Goal: Task Accomplishment & Management: Complete application form

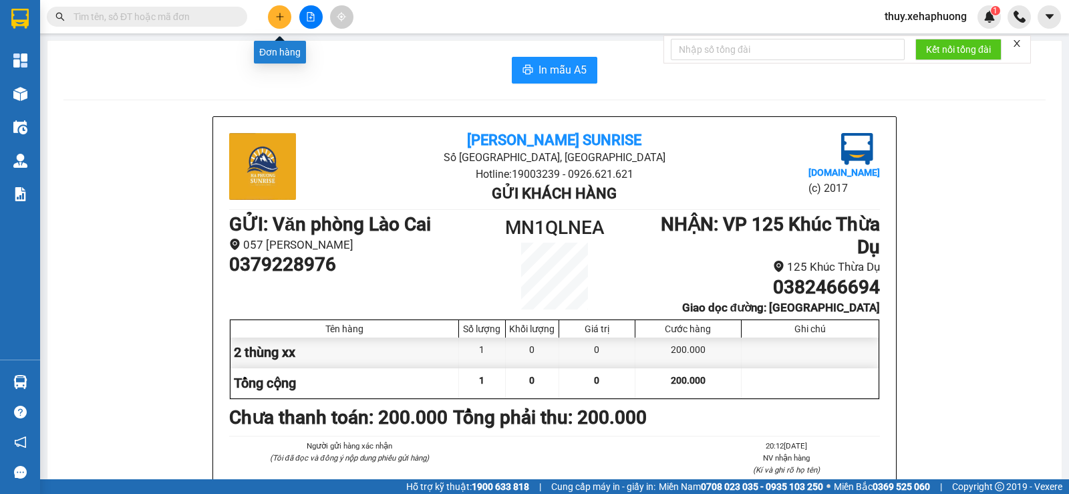
click at [274, 19] on button at bounding box center [279, 16] width 23 height 23
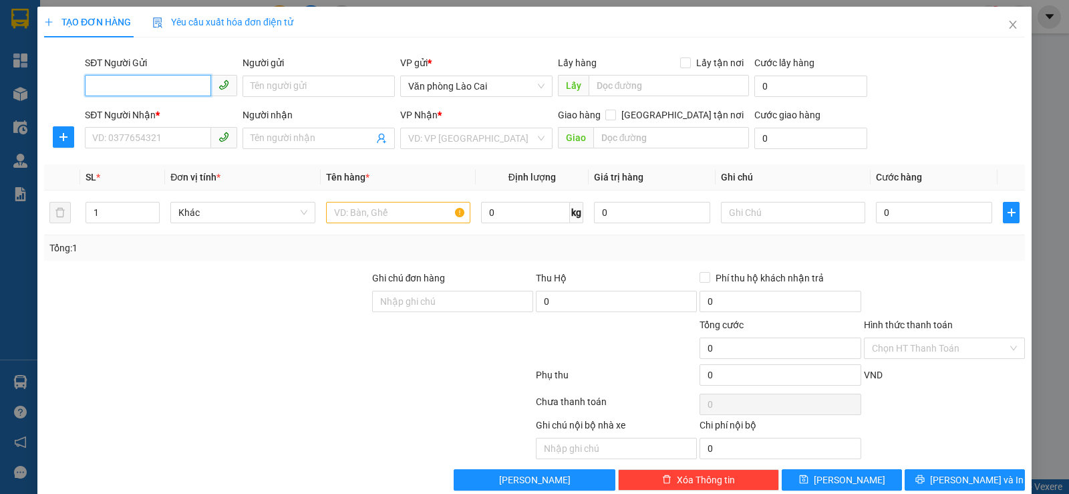
click at [128, 85] on input "SĐT Người Gửi" at bounding box center [148, 85] width 126 height 21
type input "0327011114"
click at [106, 139] on input "SĐT Người Nhận *" at bounding box center [148, 137] width 126 height 21
type input "0899276888"
click at [640, 134] on input "text" at bounding box center [671, 137] width 156 height 21
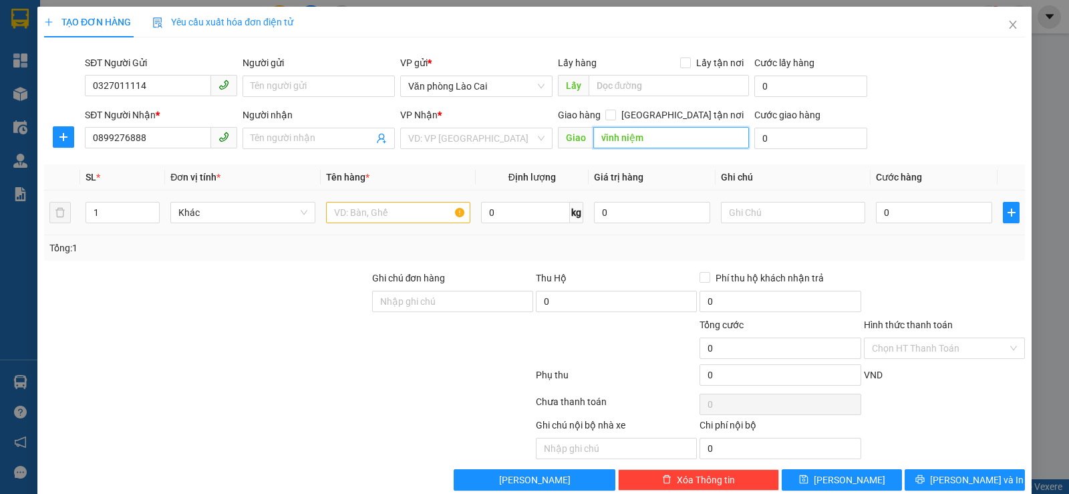
type input "vĩnh niệm"
click at [353, 220] on input "text" at bounding box center [398, 212] width 144 height 21
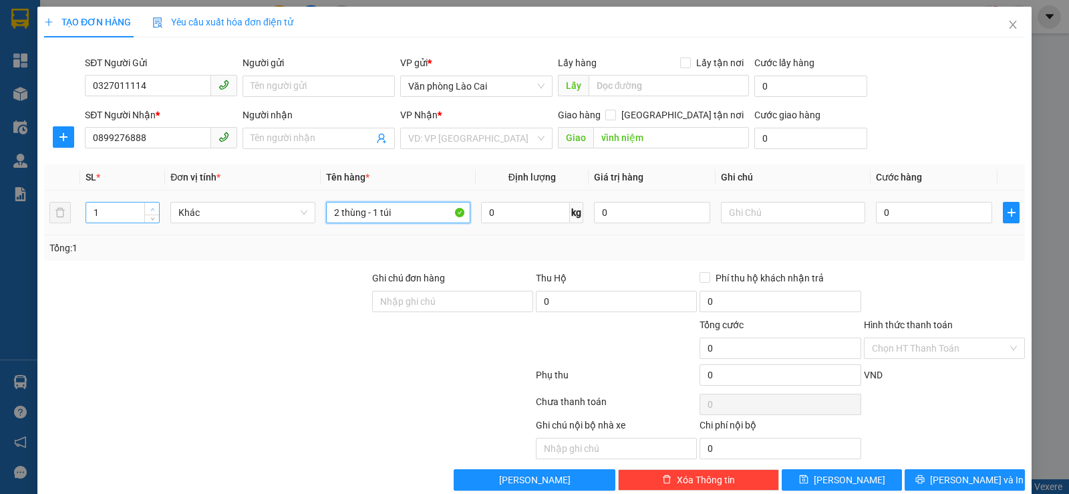
type input "2 thùng - 1 túi"
click at [152, 202] on span "Increase Value" at bounding box center [151, 208] width 15 height 12
type input "3"
click at [152, 202] on span "Increase Value" at bounding box center [151, 208] width 15 height 12
click at [876, 213] on input "0" at bounding box center [934, 212] width 116 height 21
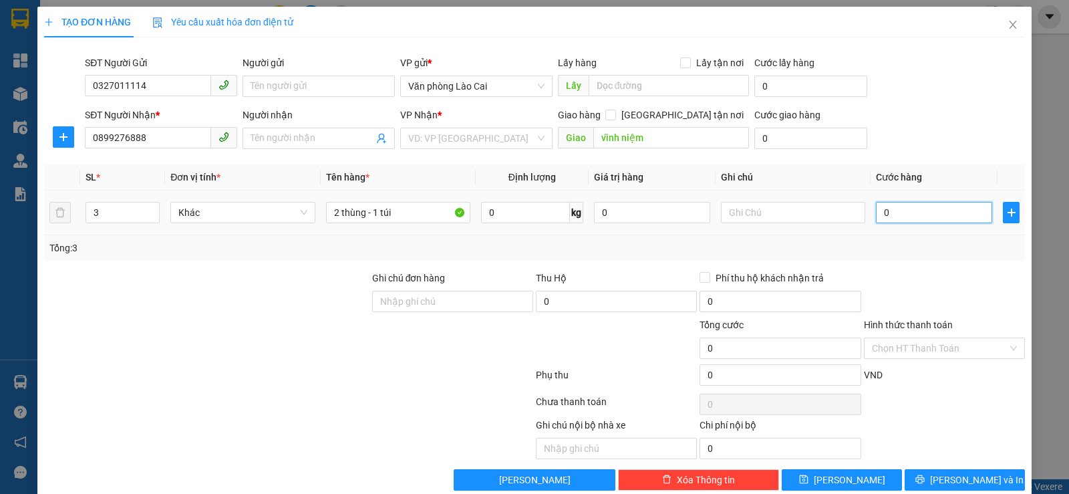
click at [876, 213] on input "0" at bounding box center [934, 212] width 116 height 21
click at [876, 209] on input "0" at bounding box center [934, 212] width 116 height 21
type input "20"
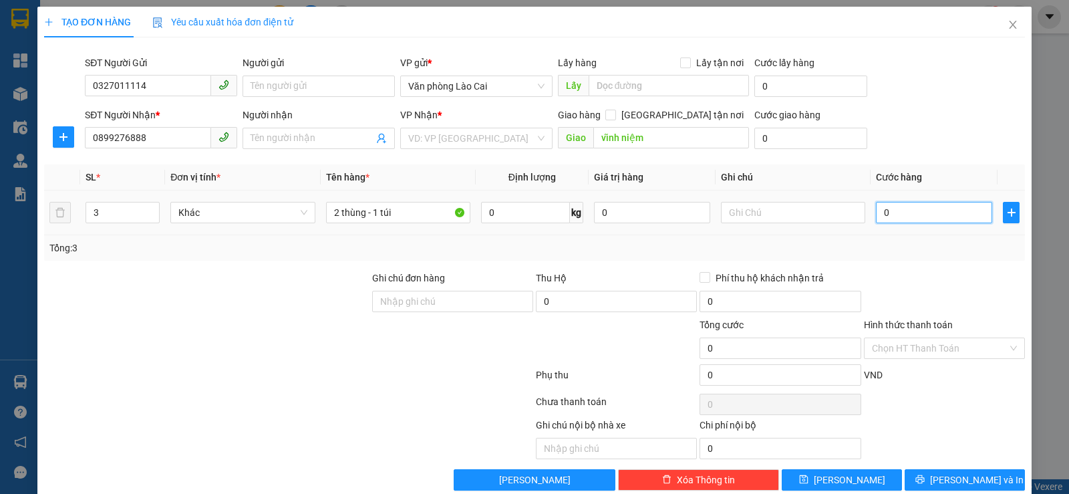
type input "20"
type input "250"
type input "2.500"
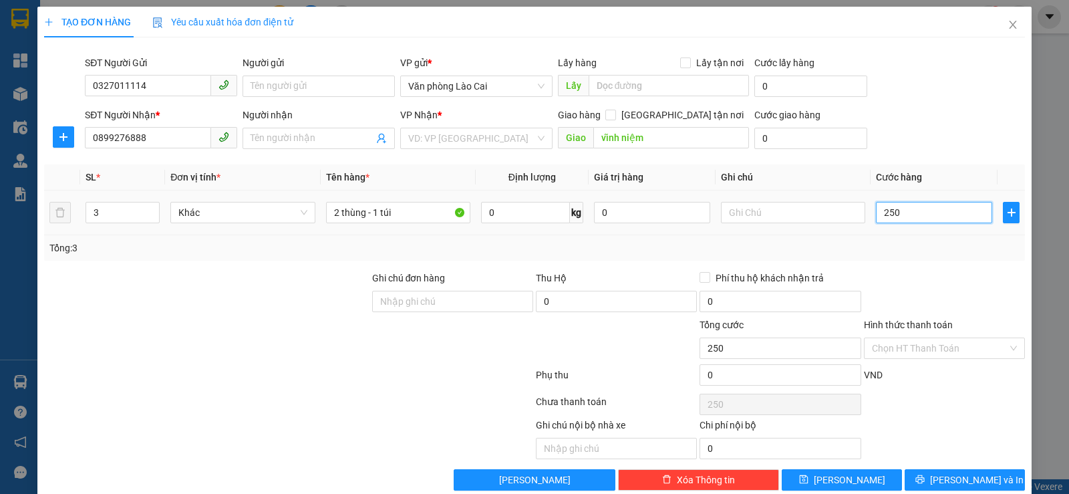
type input "2.500"
type input "25.000"
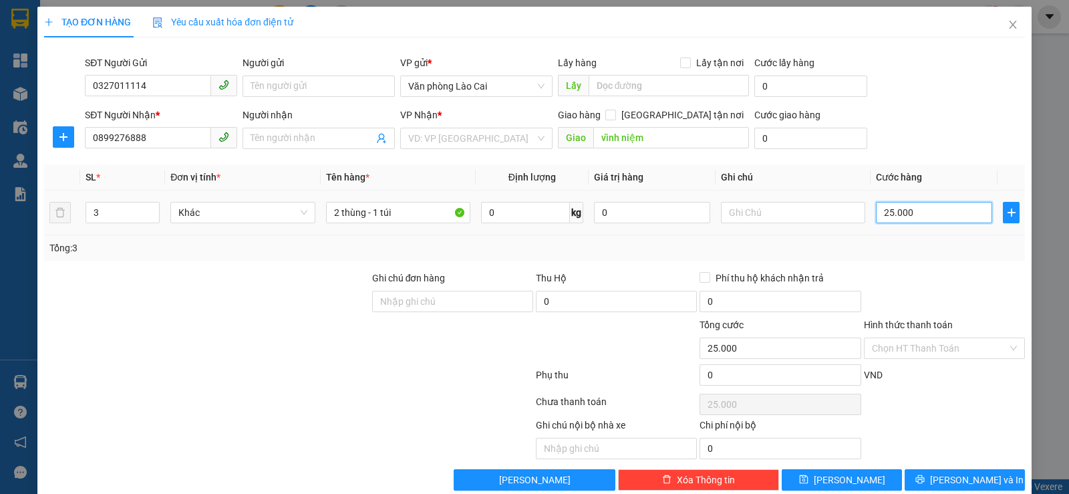
type input "250.000"
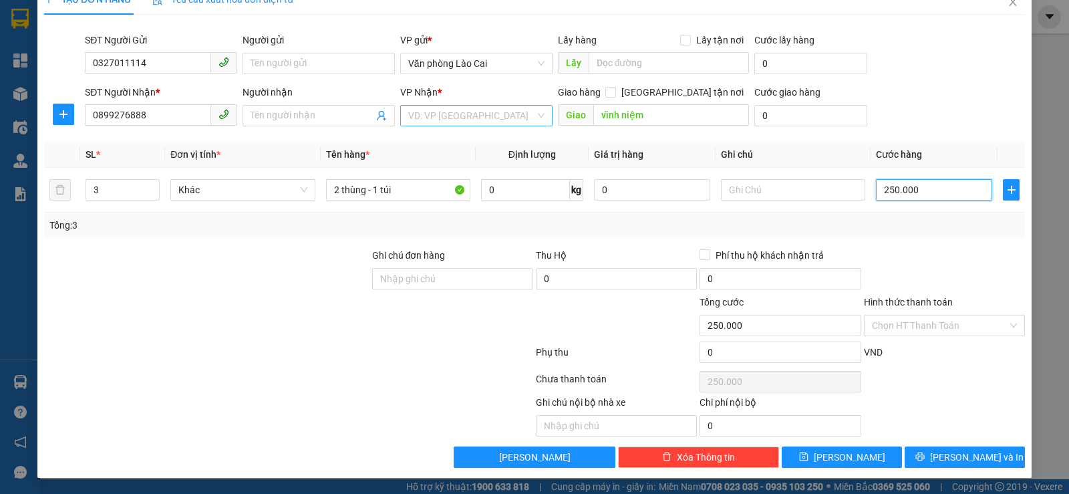
type input "250.000"
click at [435, 112] on input "search" at bounding box center [471, 116] width 127 height 20
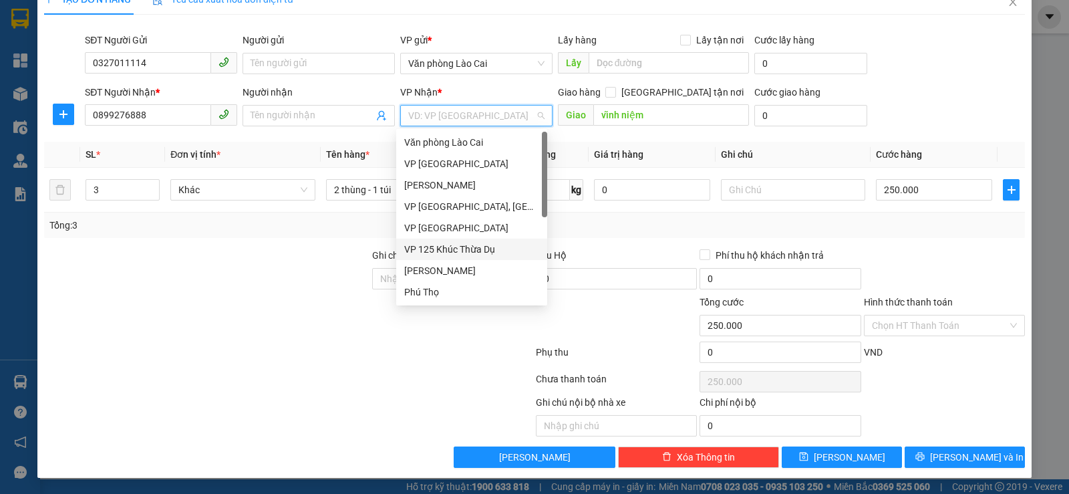
click at [443, 243] on div "VP 125 Khúc Thừa Dụ" at bounding box center [471, 249] width 135 height 15
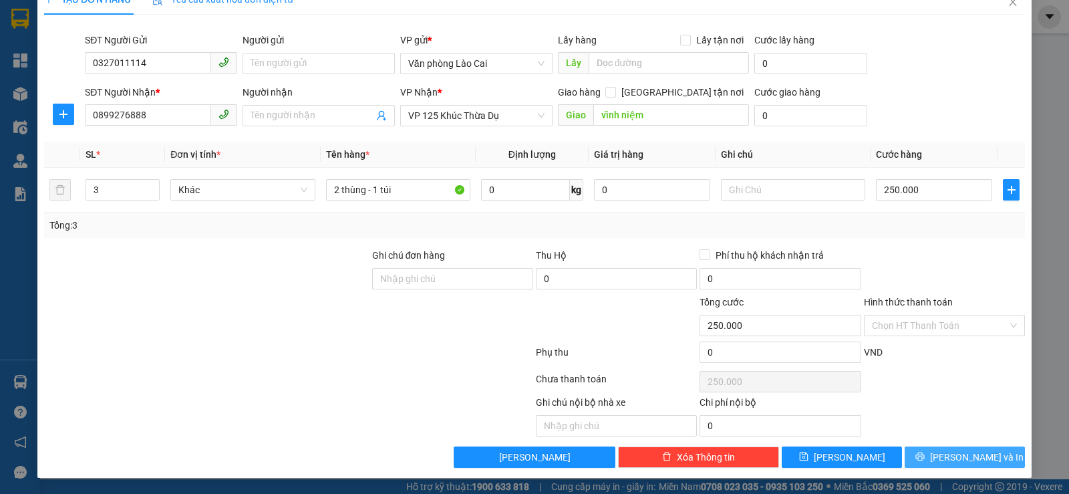
click at [971, 455] on span "[PERSON_NAME] và In" at bounding box center [976, 456] width 93 height 15
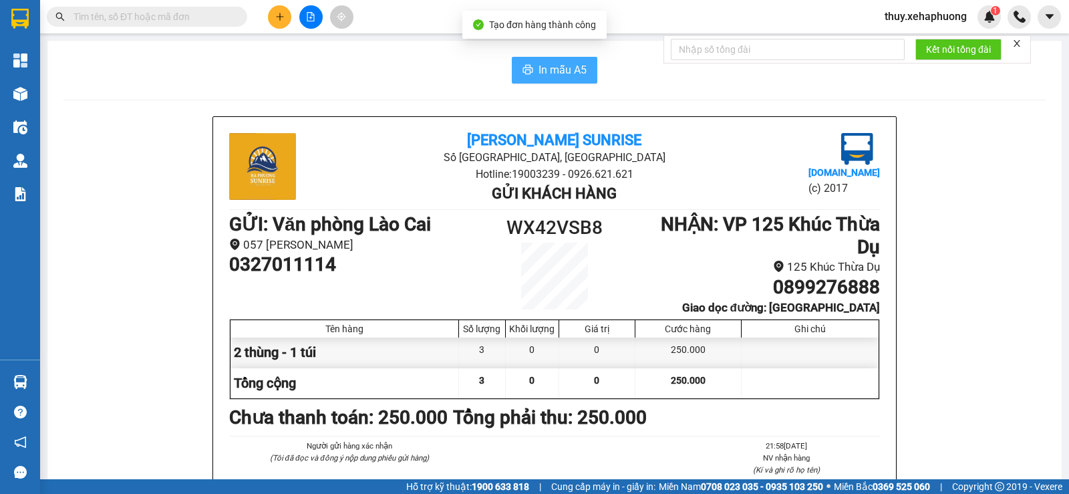
click at [553, 70] on span "In mẫu A5" at bounding box center [562, 69] width 48 height 17
